Goal: Task Accomplishment & Management: Manage account settings

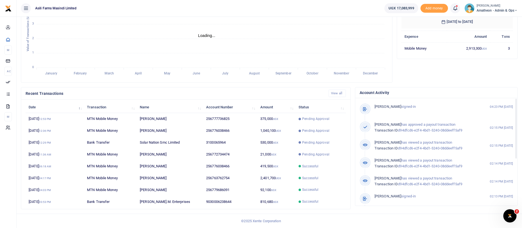
scroll to position [7, 7]
click at [262, 152] on td "21,000 UGX" at bounding box center [276, 154] width 38 height 12
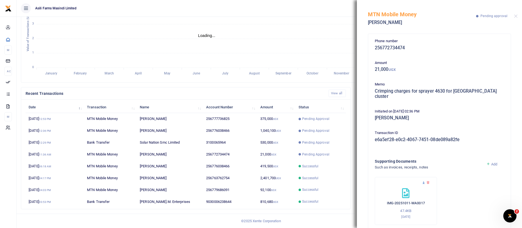
click at [425, 180] on icon at bounding box center [424, 182] width 4 height 4
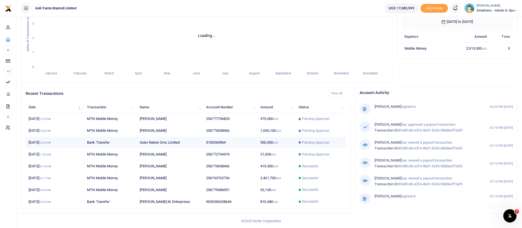
click at [301, 141] on icon at bounding box center [299, 142] width 2 height 2
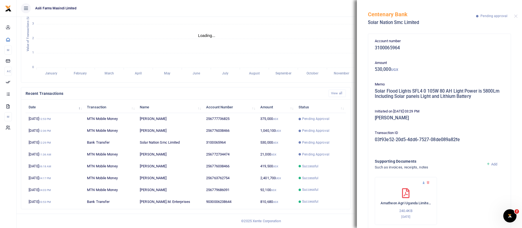
click at [422, 183] on icon at bounding box center [424, 182] width 4 height 4
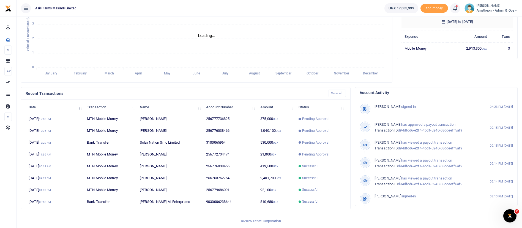
click at [310, 132] on span "Pending Approval" at bounding box center [315, 130] width 27 height 5
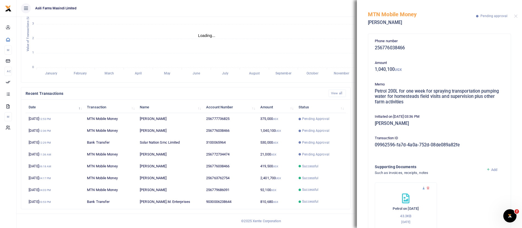
click at [424, 189] on icon at bounding box center [424, 188] width 4 height 4
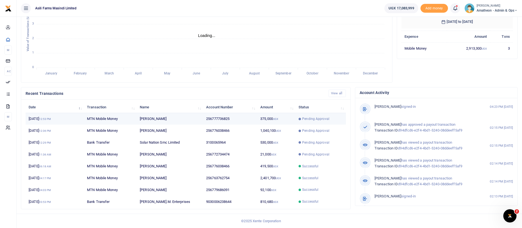
click at [330, 122] on td "Pending Approval" at bounding box center [320, 119] width 50 height 12
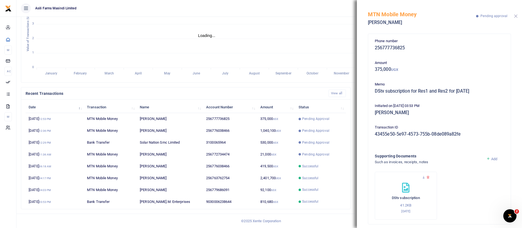
click at [515, 17] on button "Close" at bounding box center [516, 16] width 4 height 4
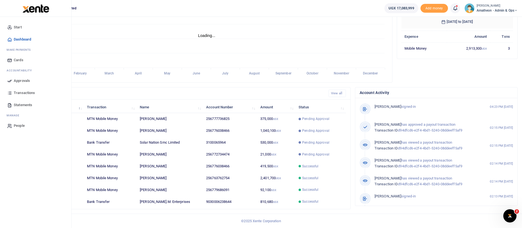
click at [24, 79] on span "Approvals" at bounding box center [22, 81] width 16 height 6
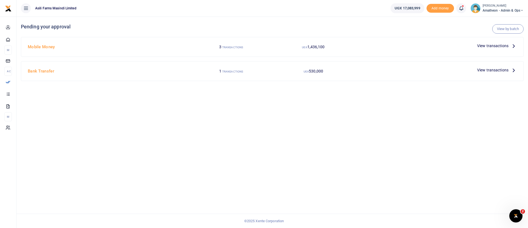
click at [484, 45] on span "View transactions" at bounding box center [492, 46] width 31 height 6
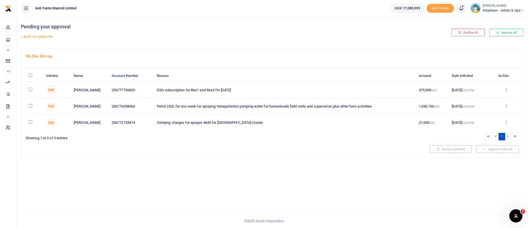
click at [30, 73] on input "\a \a : activate to sort column descending" at bounding box center [31, 75] width 4 height 4
checkbox input "true"
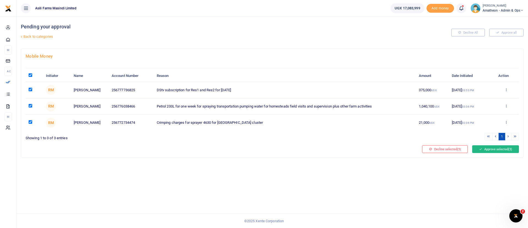
click at [494, 145] on button "Approve selected (3)" at bounding box center [495, 149] width 47 height 8
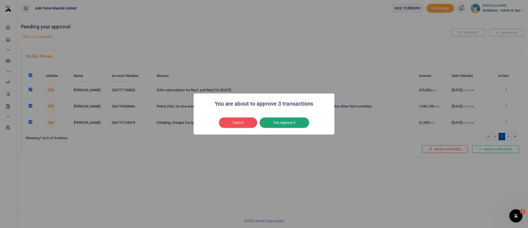
click at [305, 119] on button "Yes approve 3" at bounding box center [285, 122] width 50 height 10
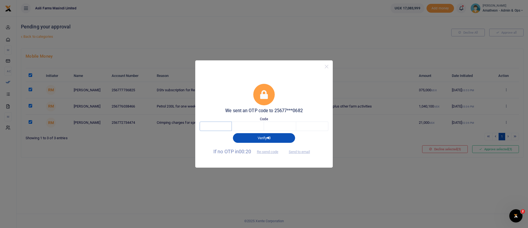
click at [210, 125] on input "text" at bounding box center [216, 125] width 32 height 9
type input "9"
type input "7"
type input "0"
type input "2"
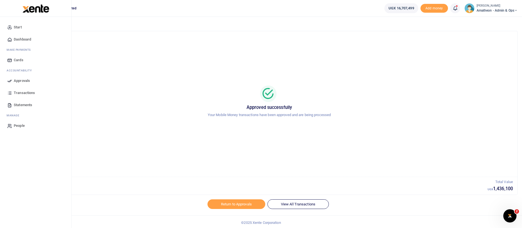
click at [17, 81] on span "Approvals" at bounding box center [22, 81] width 16 height 6
